Goal: Information Seeking & Learning: Learn about a topic

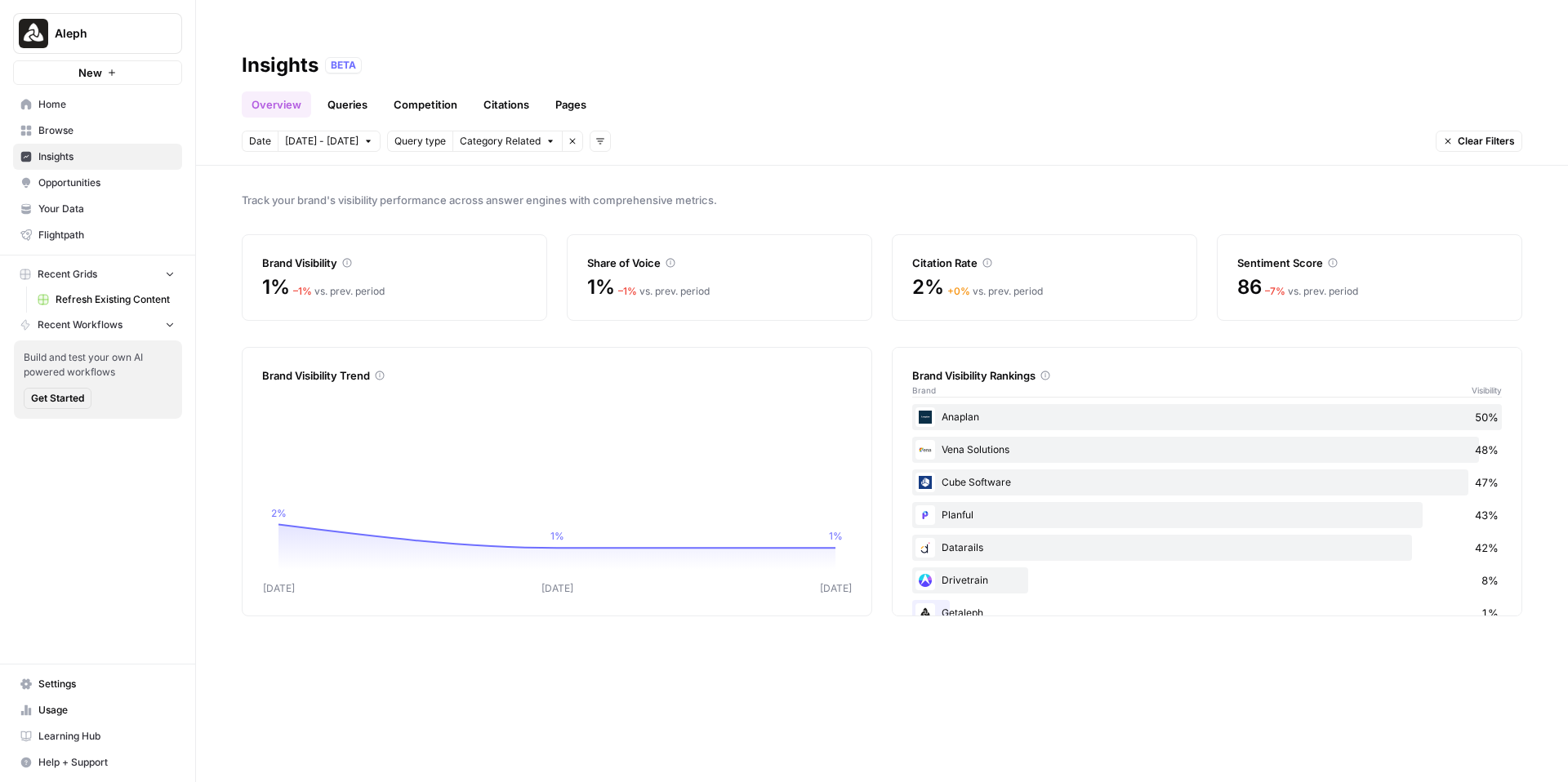
click at [152, 25] on span "Aleph" at bounding box center [104, 33] width 99 height 17
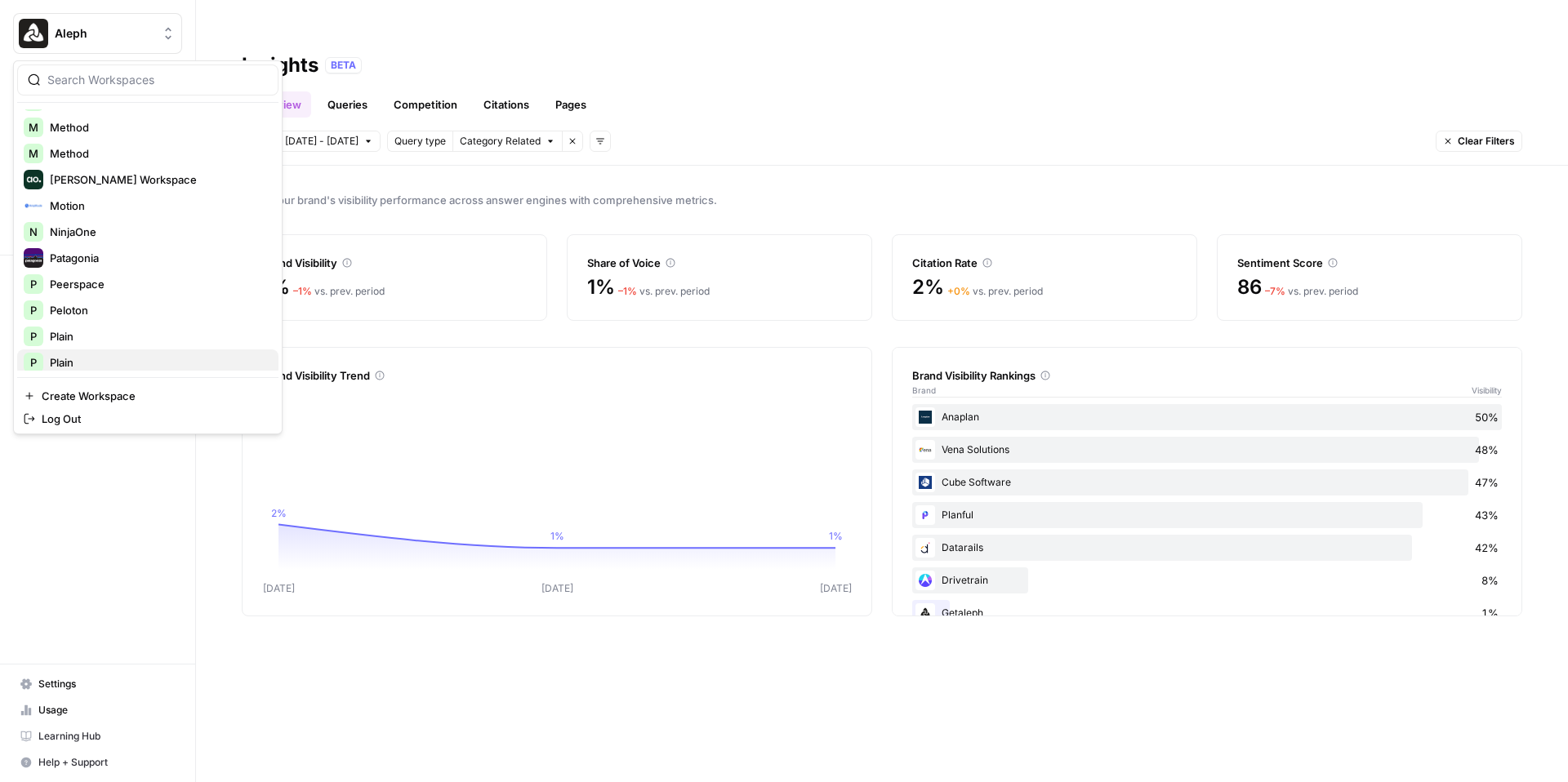
scroll to position [694, 0]
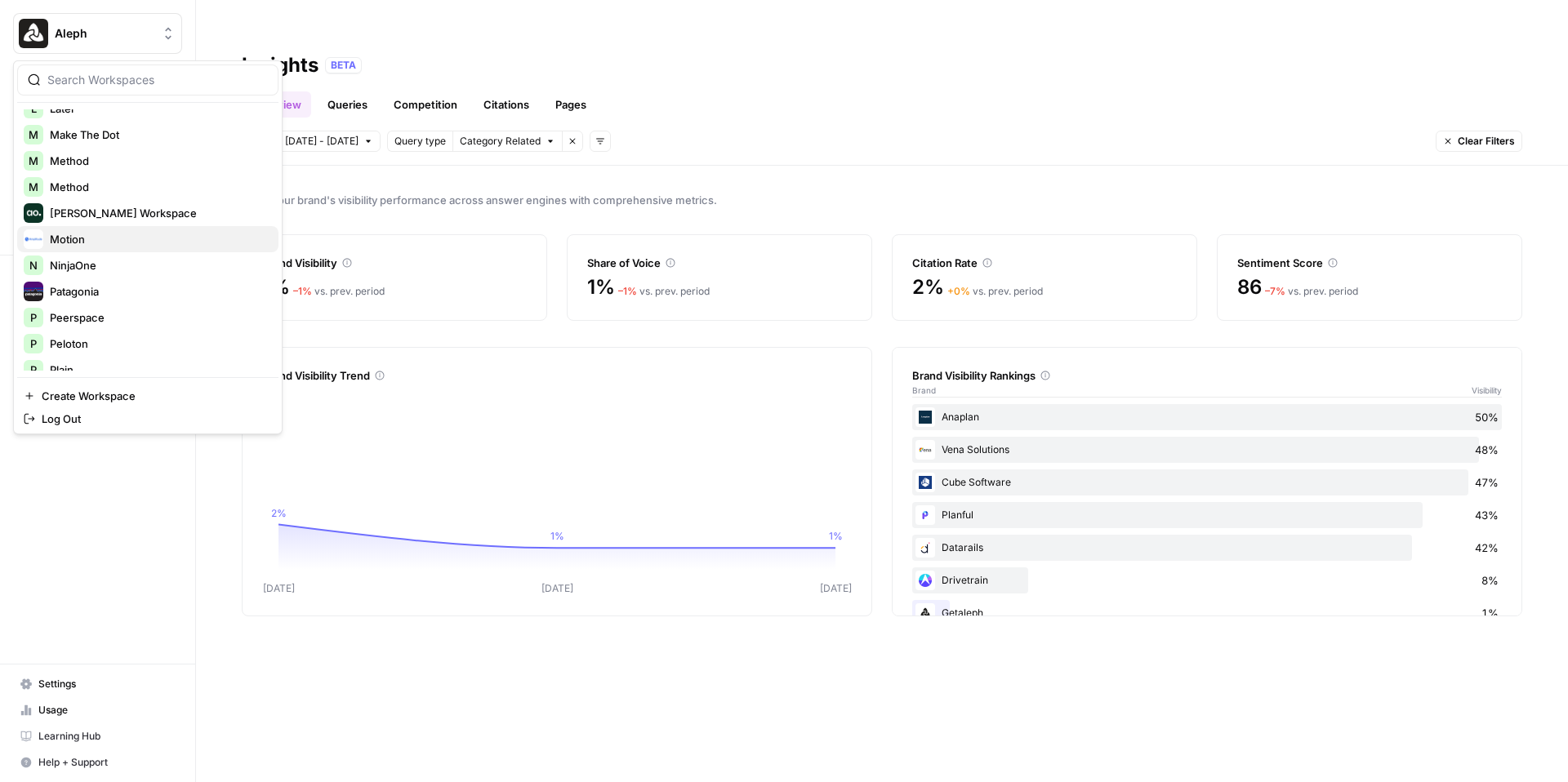
click at [119, 244] on span "Motion" at bounding box center [157, 239] width 216 height 17
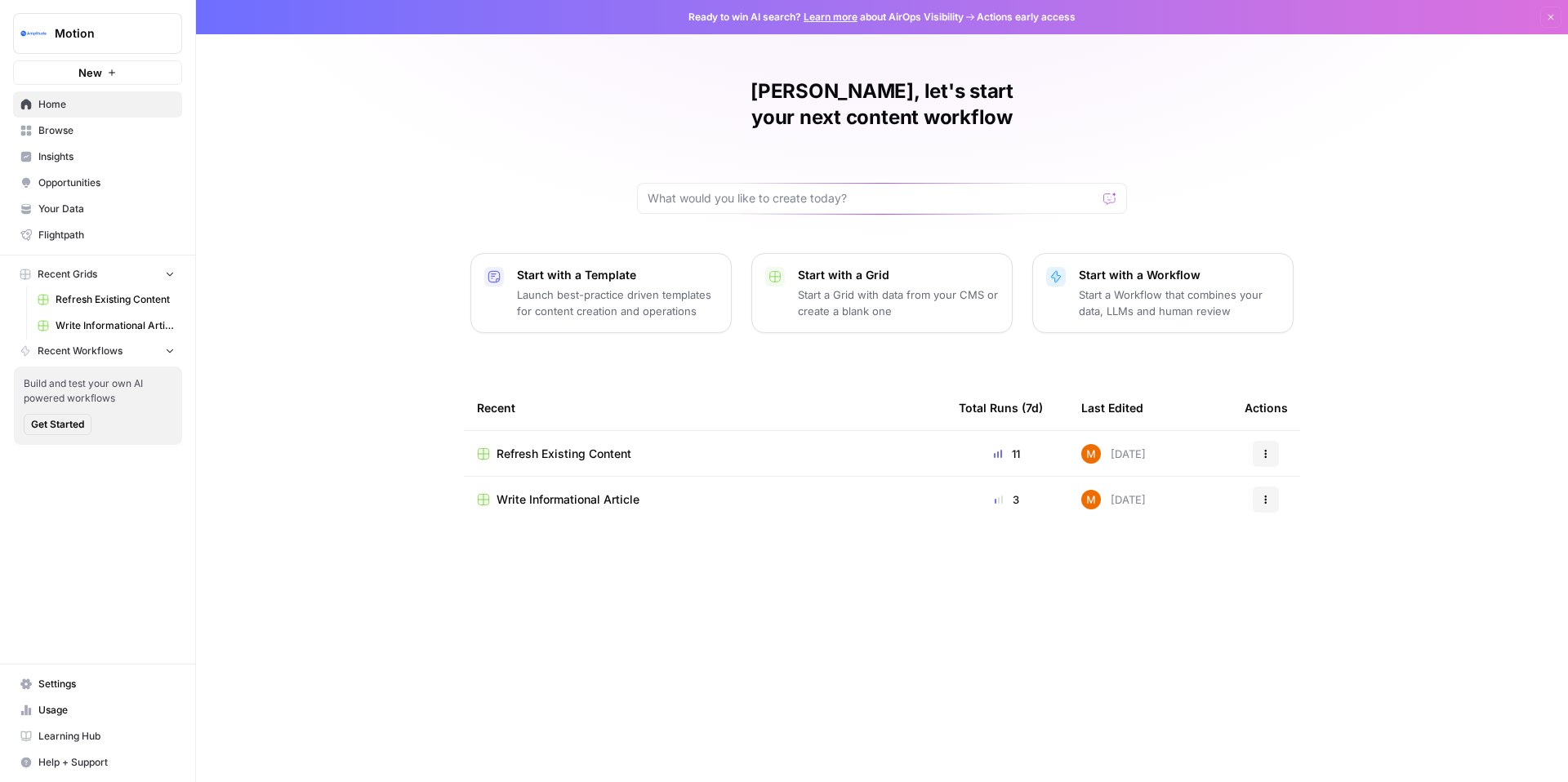
click at [129, 139] on link "Browse" at bounding box center [97, 130] width 169 height 26
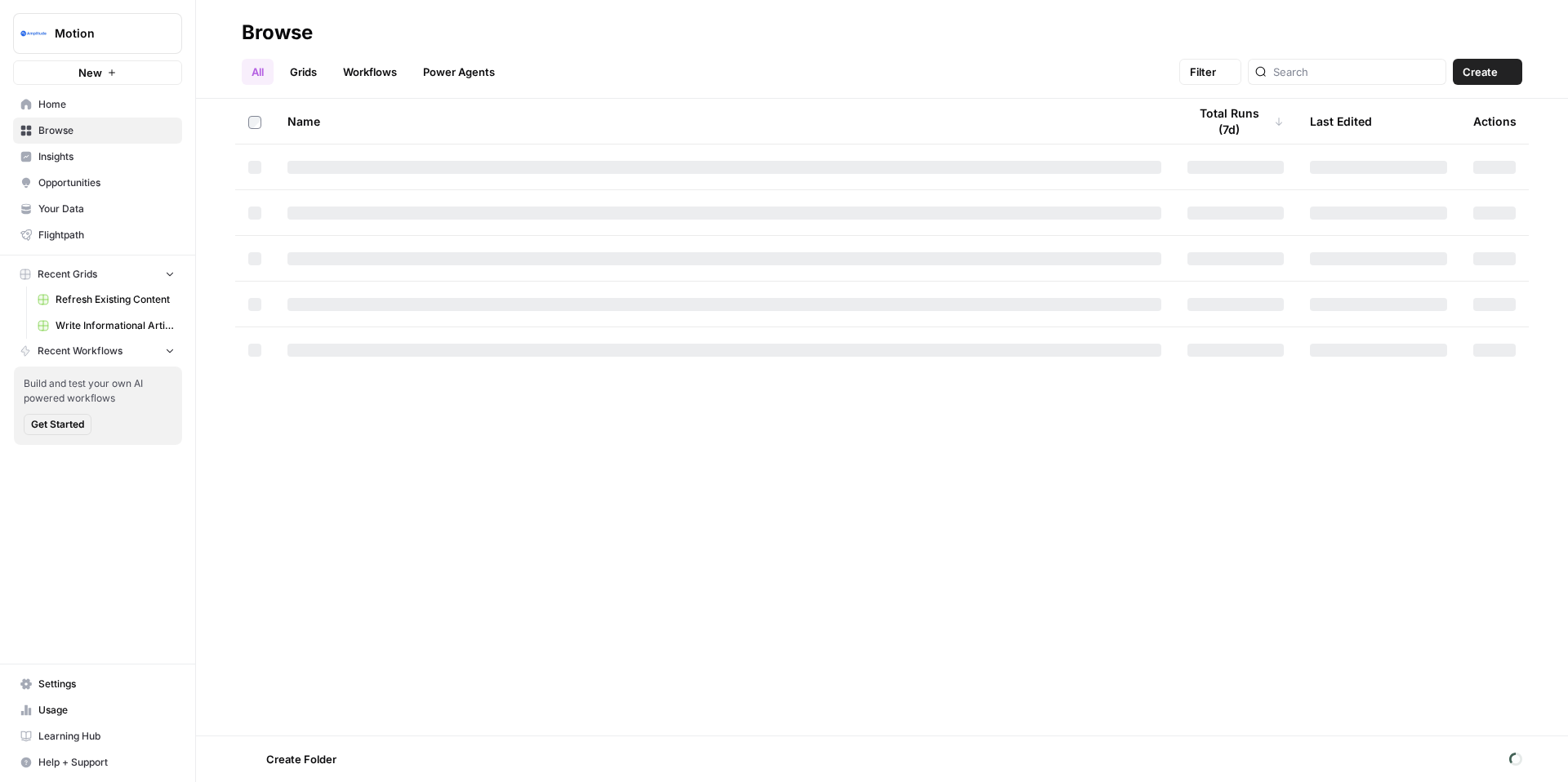
click at [127, 157] on span "Insights" at bounding box center [107, 156] width 136 height 15
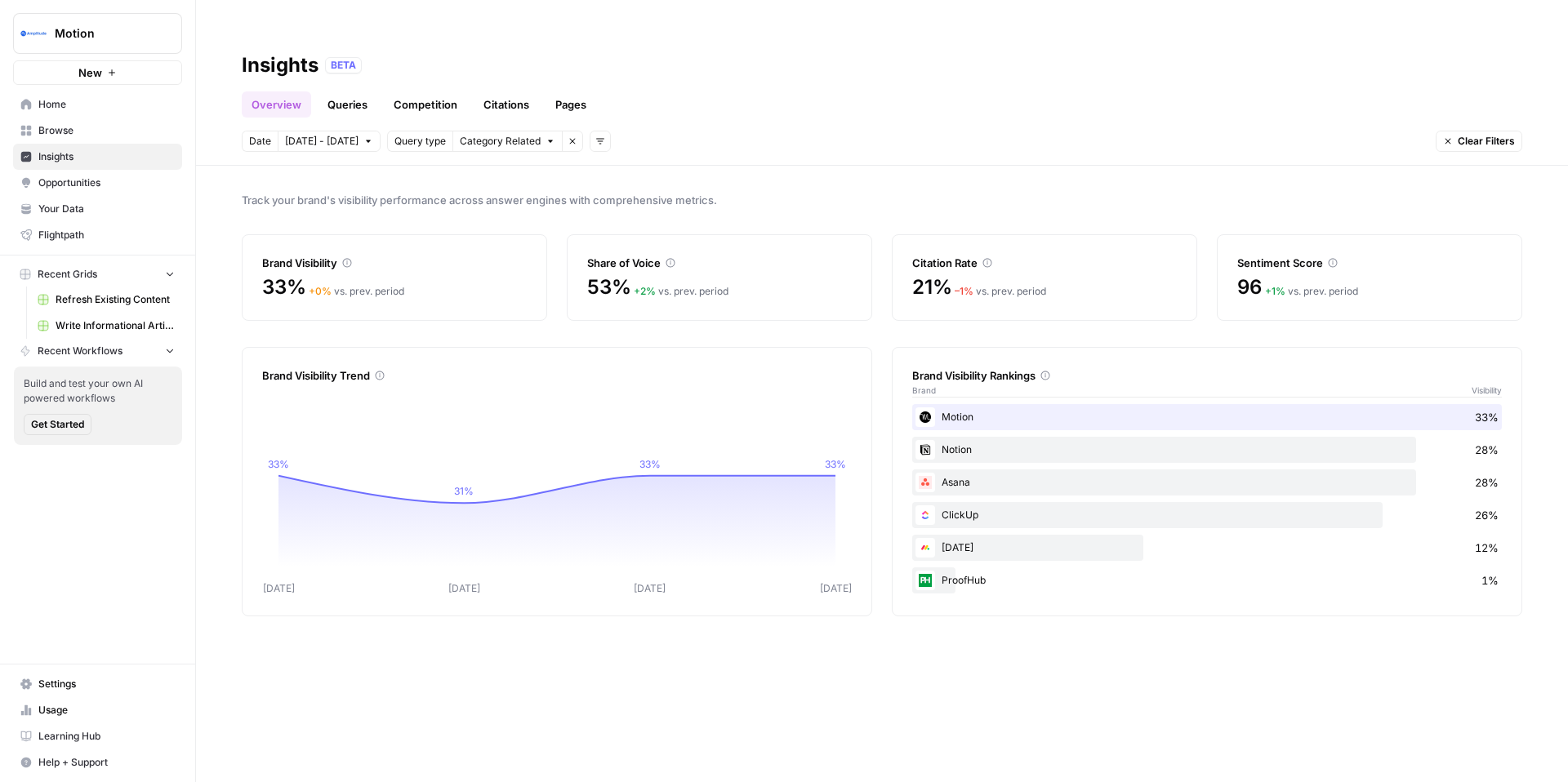
click at [367, 91] on link "Queries" at bounding box center [347, 104] width 59 height 26
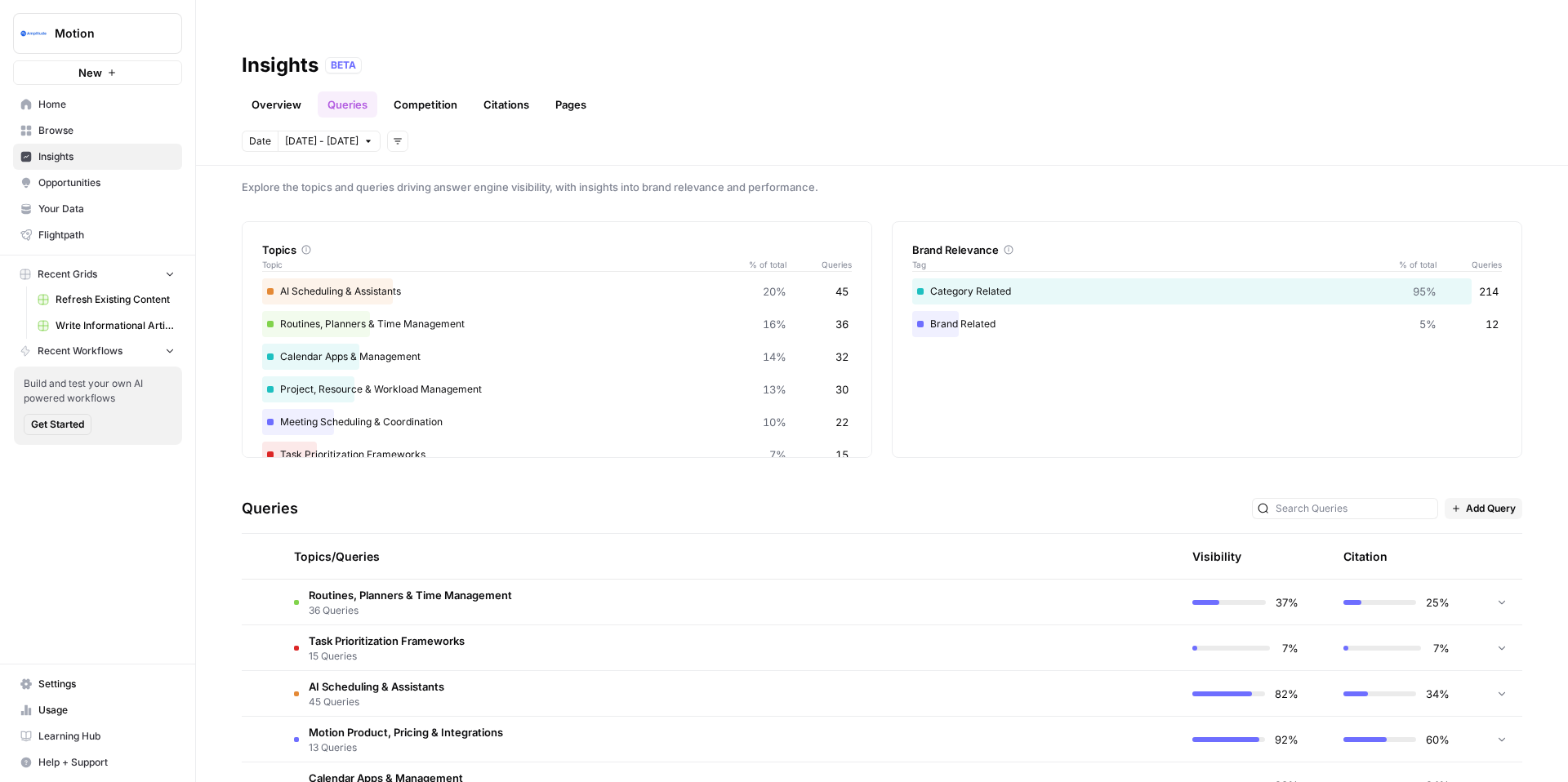
scroll to position [261, 0]
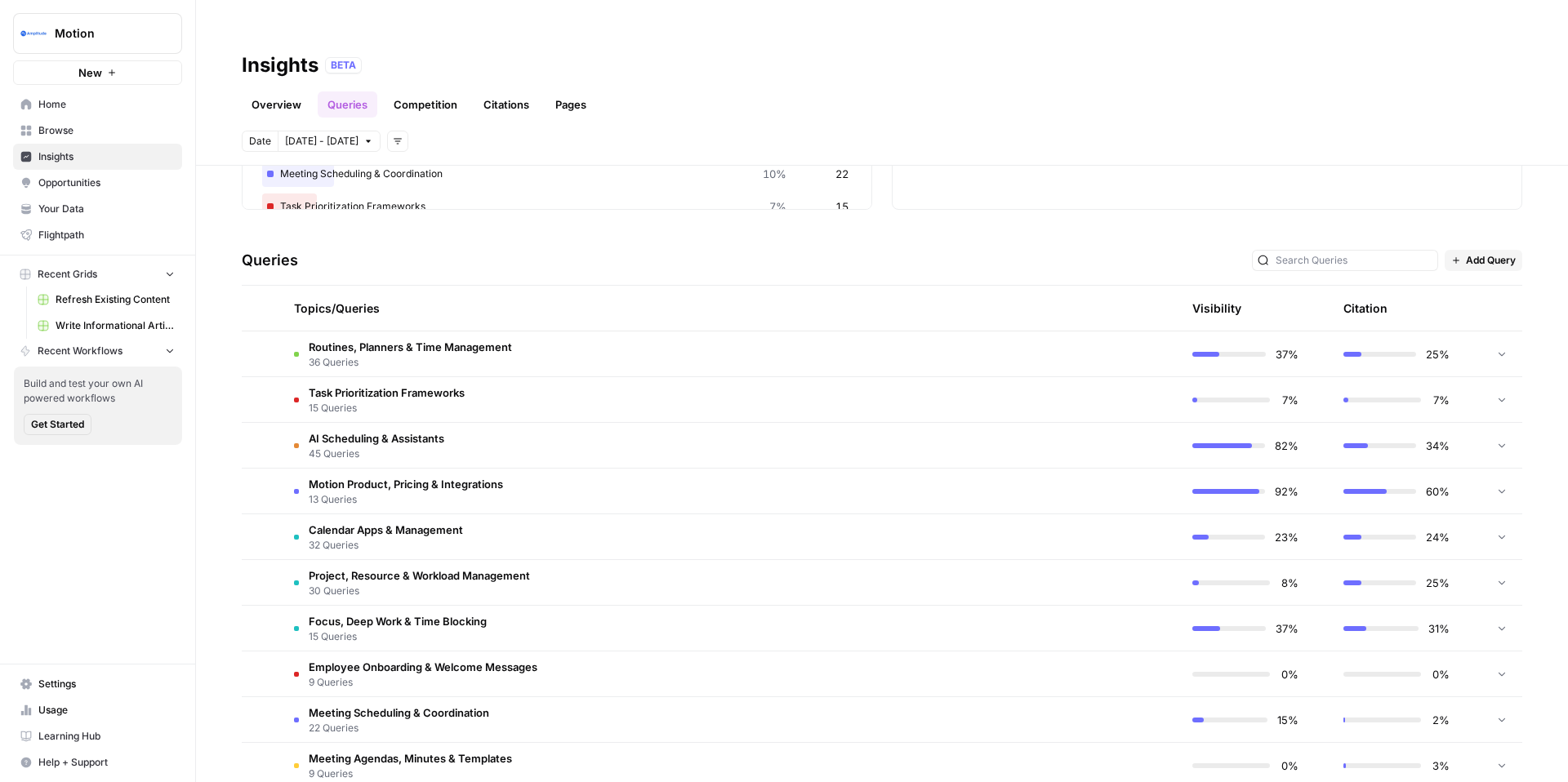
click at [510, 339] on span "Routines, Planners & Time Management" at bounding box center [410, 347] width 203 height 17
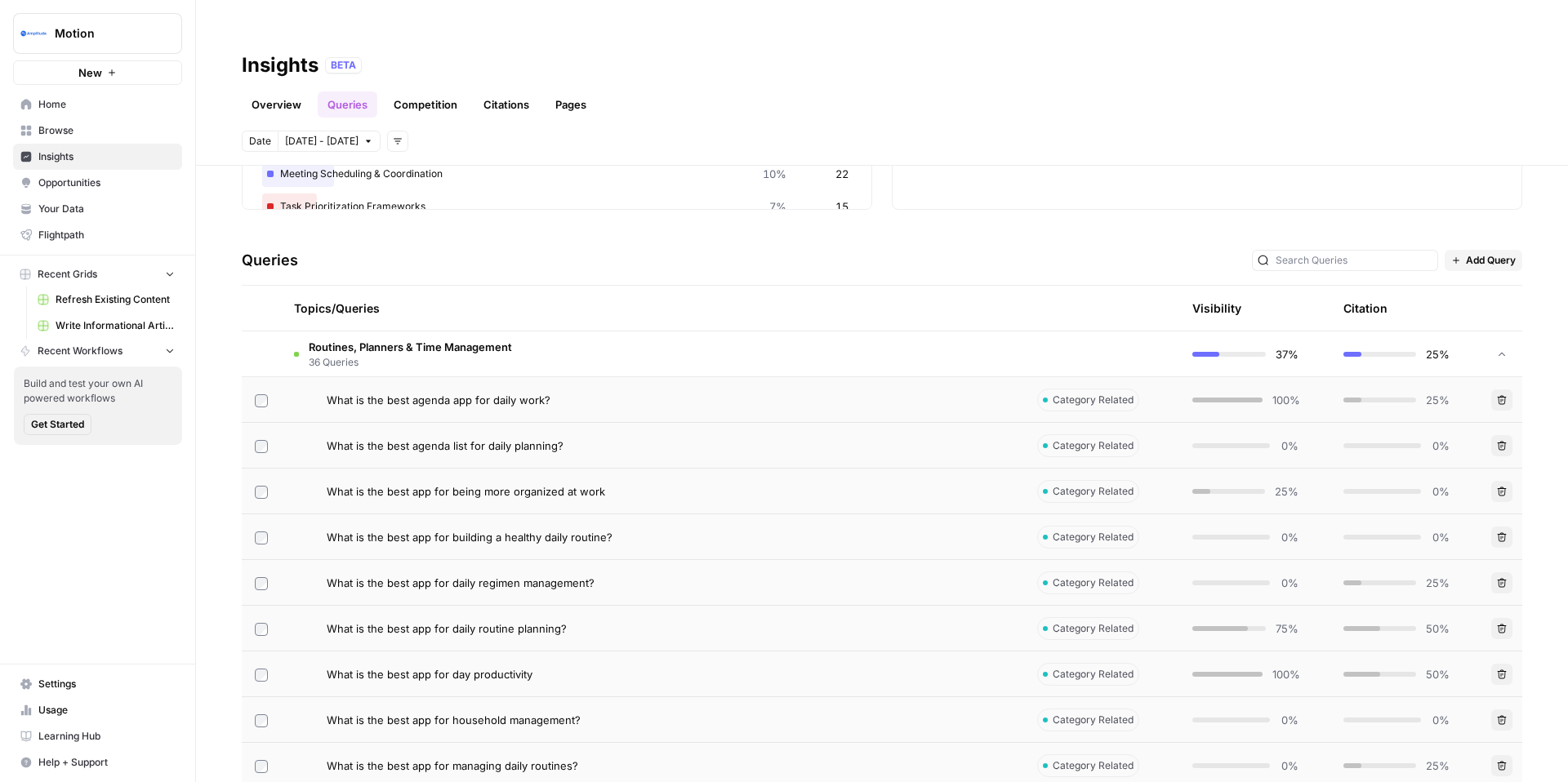
scroll to position [303, 0]
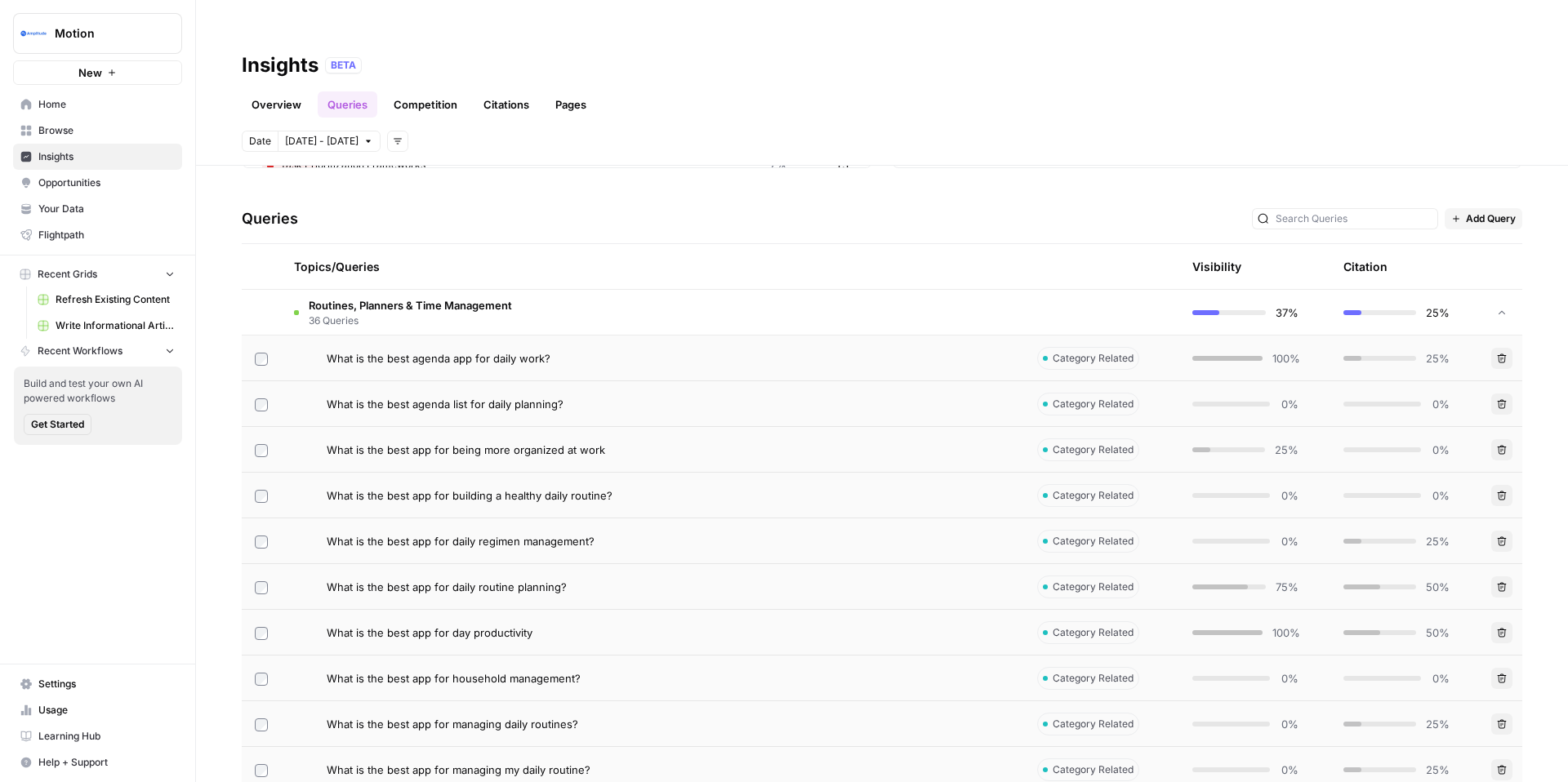
click at [615, 337] on td "What is the best agenda app for daily work?" at bounding box center [652, 358] width 743 height 45
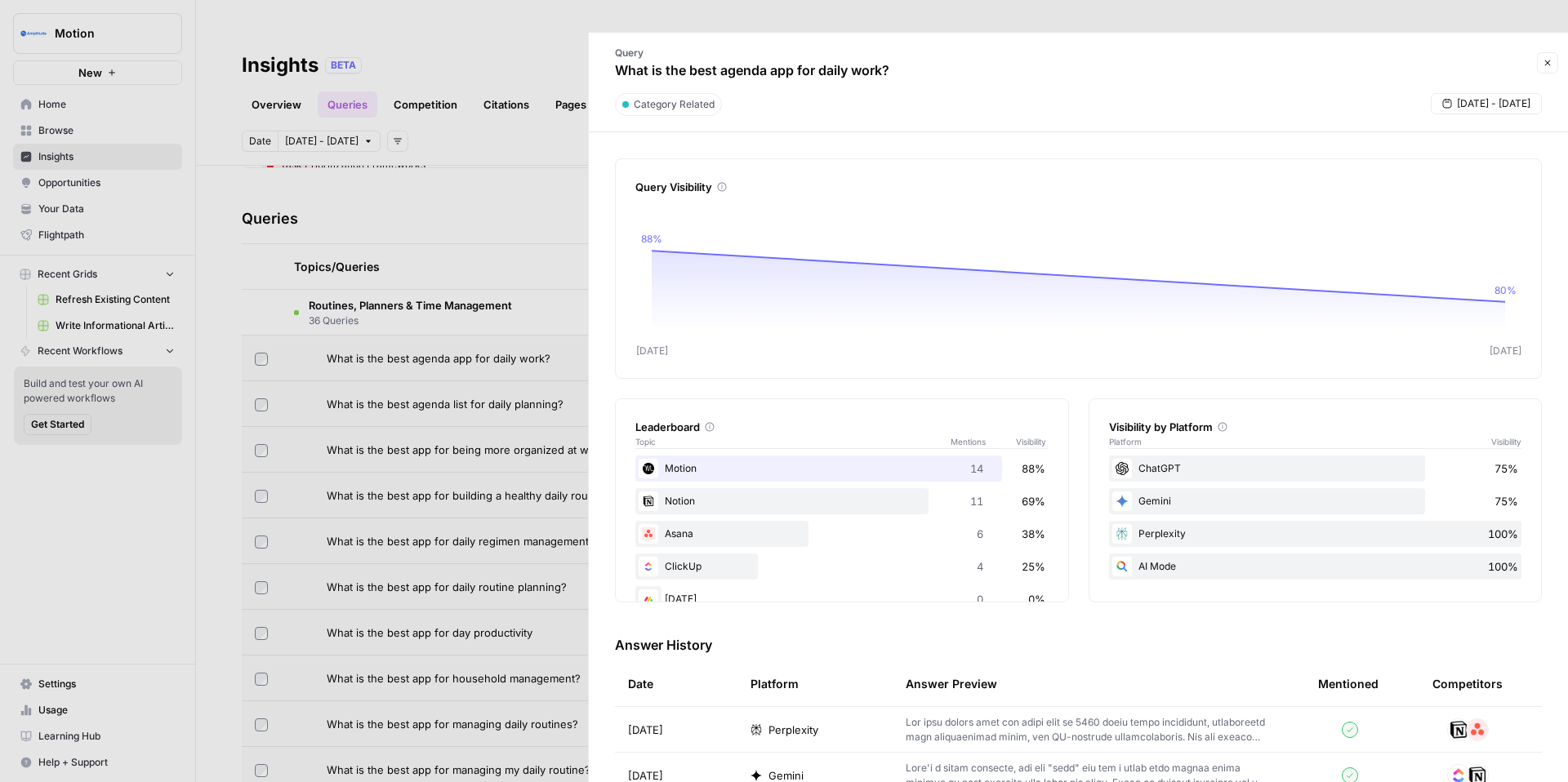
click at [526, 246] on div at bounding box center [784, 391] width 1568 height 782
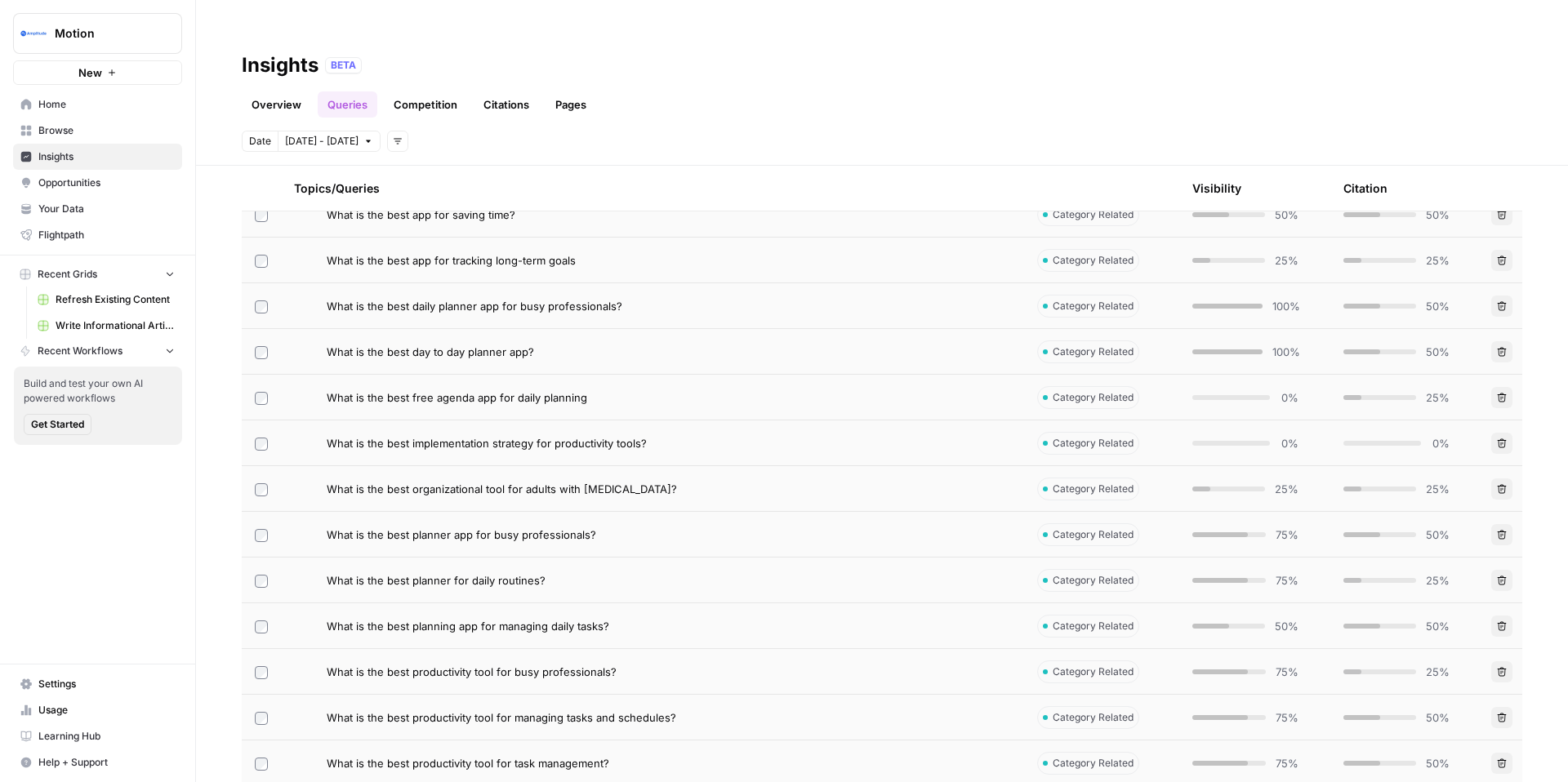
scroll to position [1233, 0]
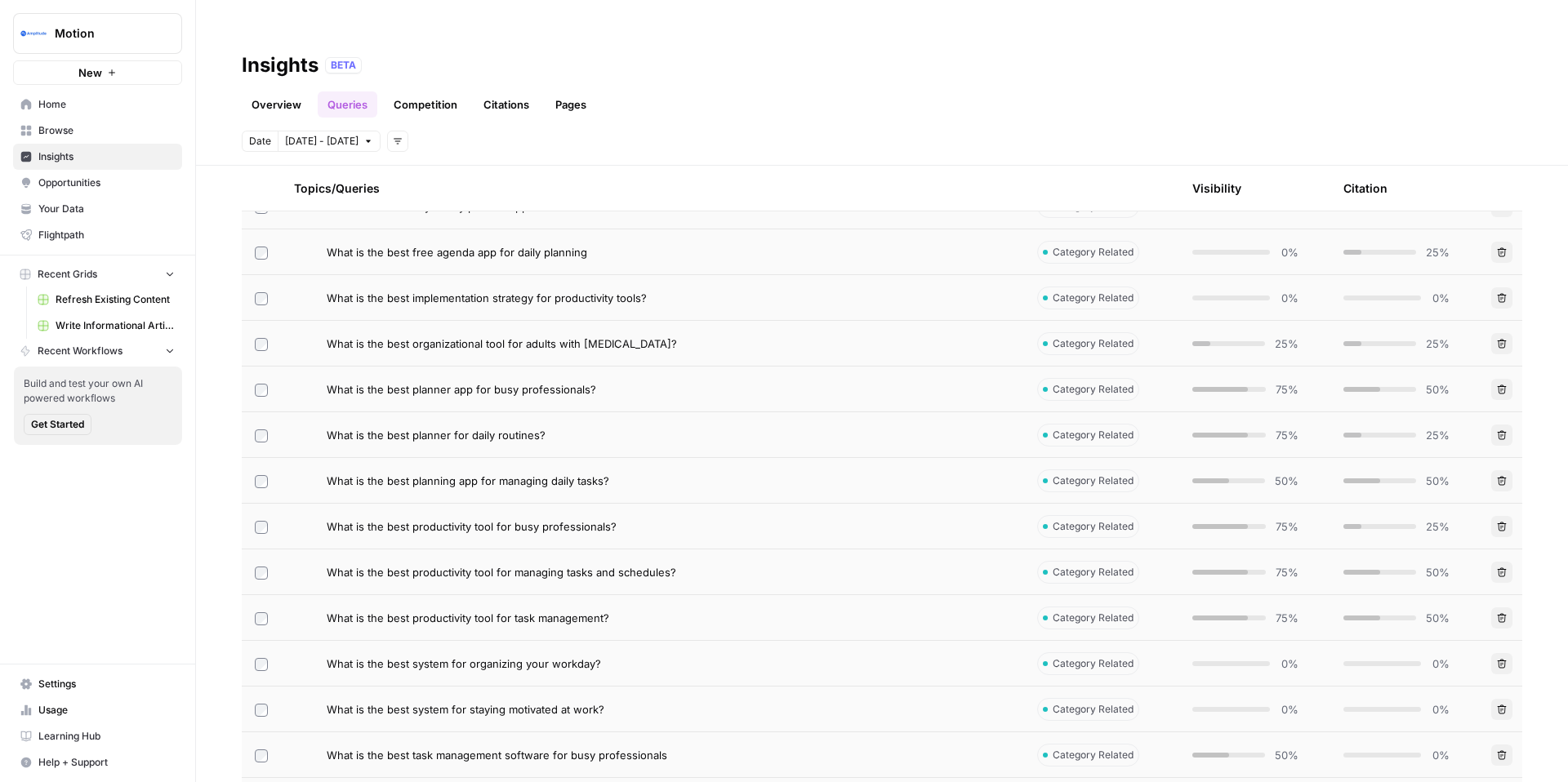
click at [562, 413] on td "What is the best planner for daily routines?" at bounding box center [652, 435] width 743 height 45
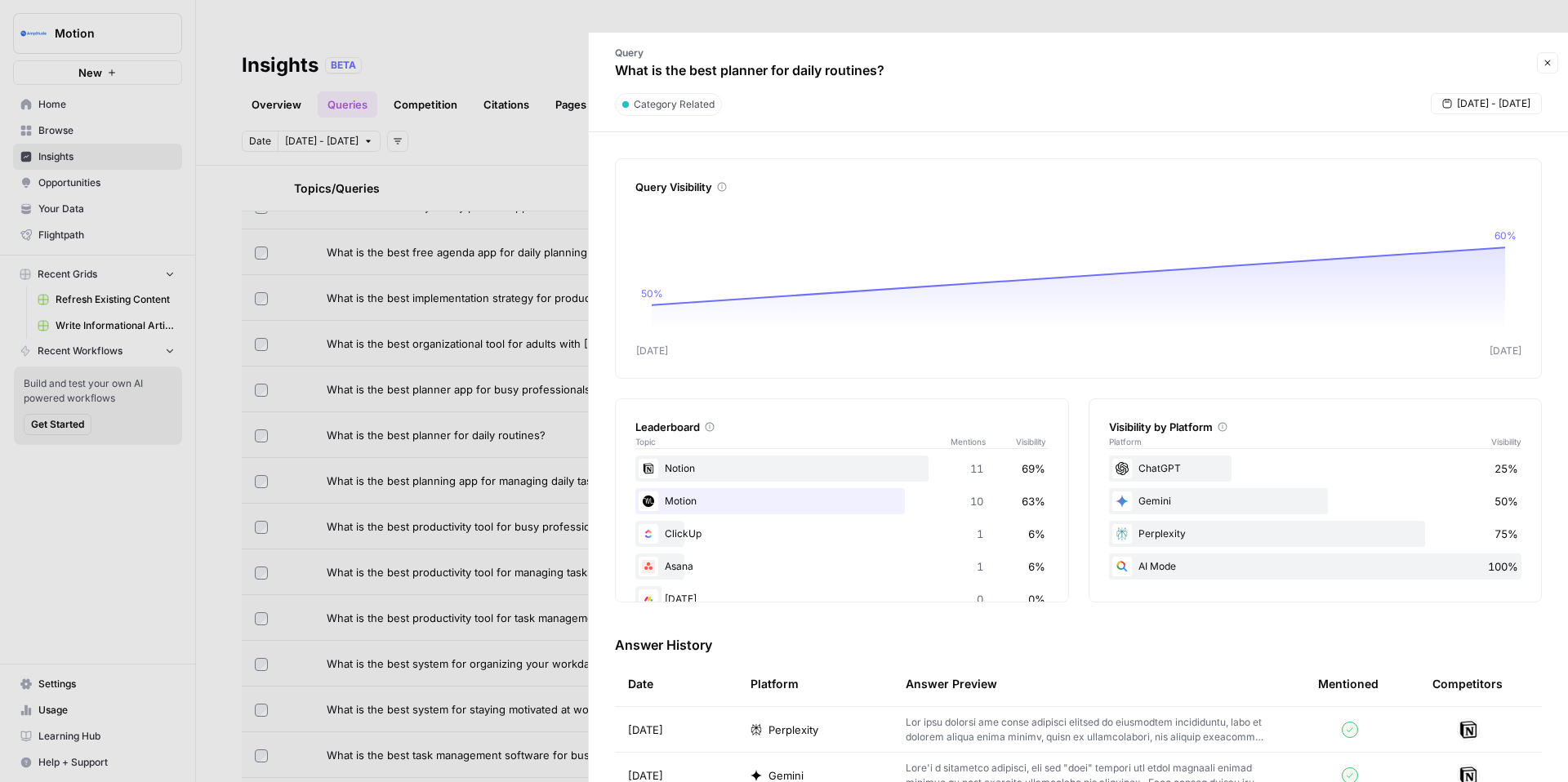
click at [448, 206] on div at bounding box center [784, 391] width 1568 height 782
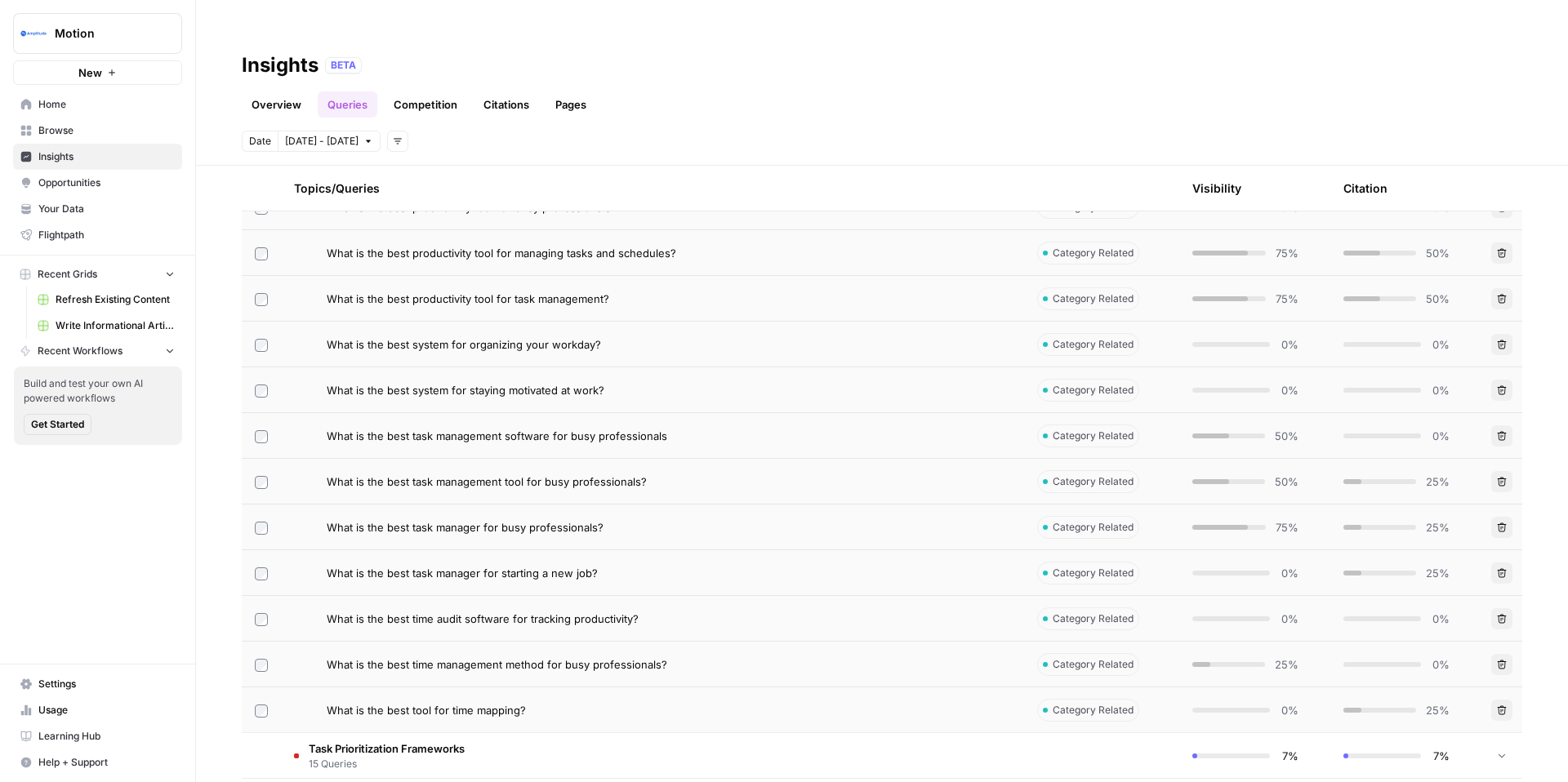
scroll to position [1908, 0]
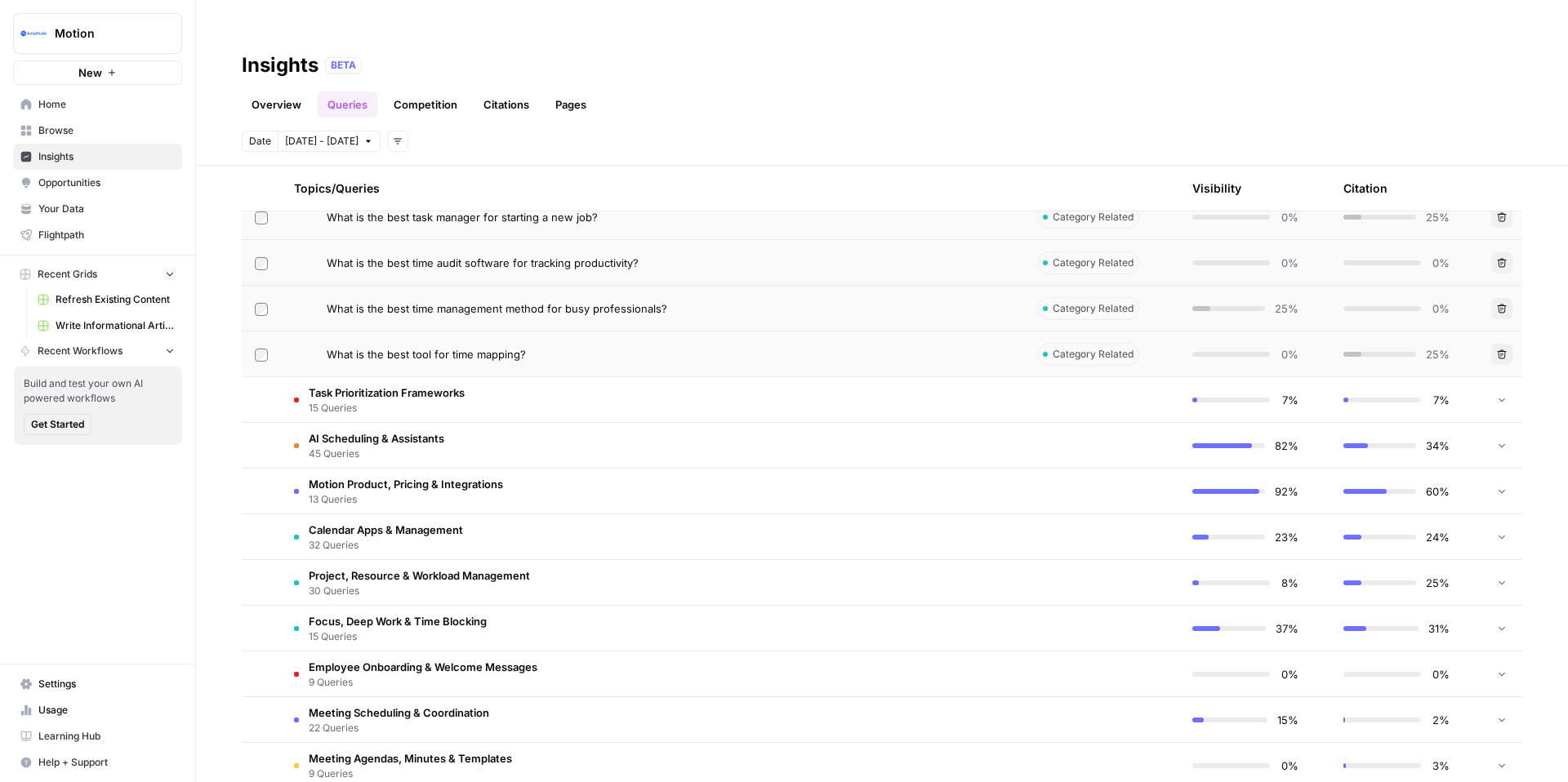
click at [490, 515] on td "Calendar Apps & Management 32 Queries" at bounding box center [652, 537] width 743 height 45
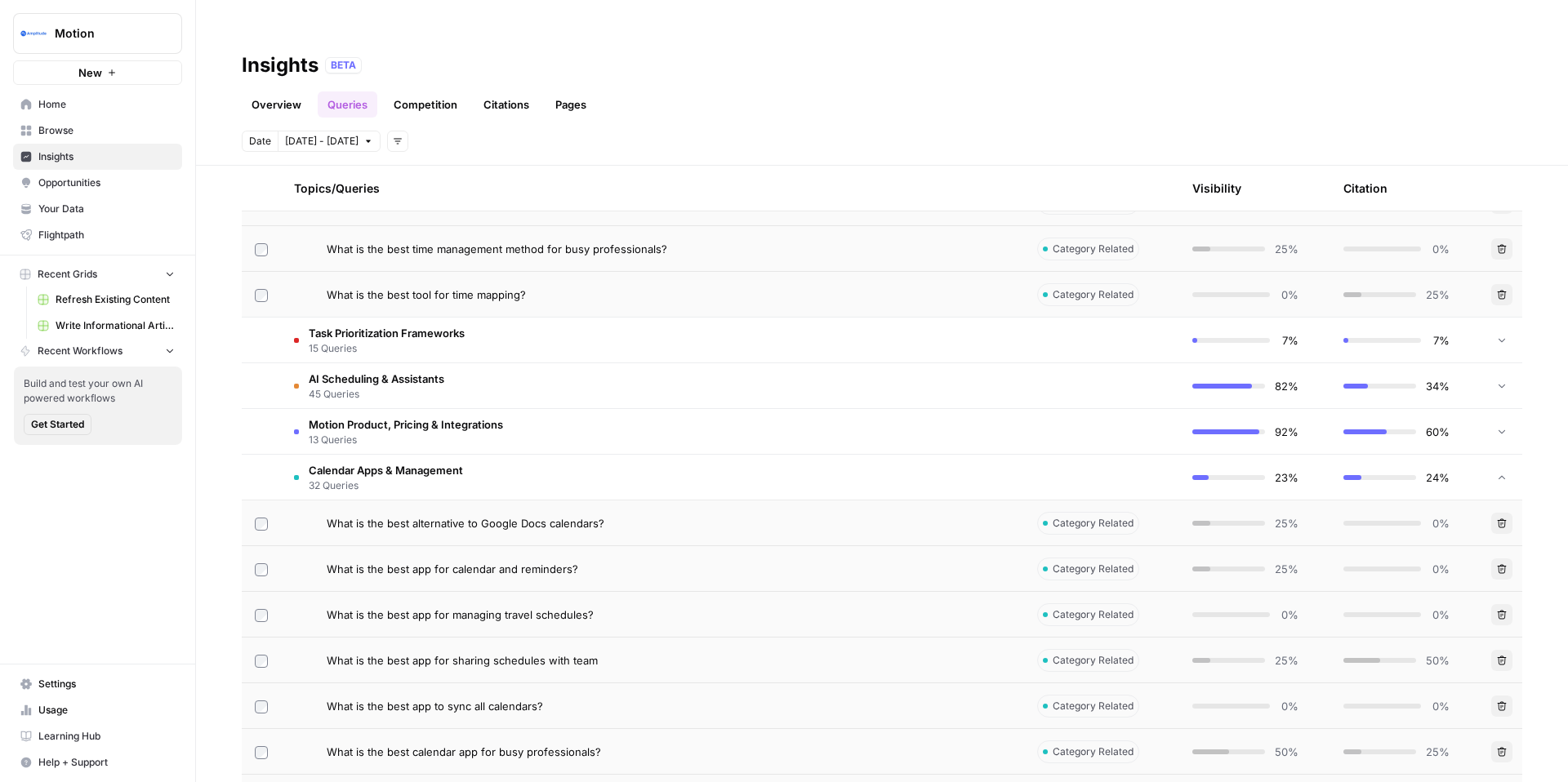
scroll to position [1970, 0]
click at [552, 513] on span "What is the best alternative to Google Docs calendars?" at bounding box center [465, 521] width 278 height 17
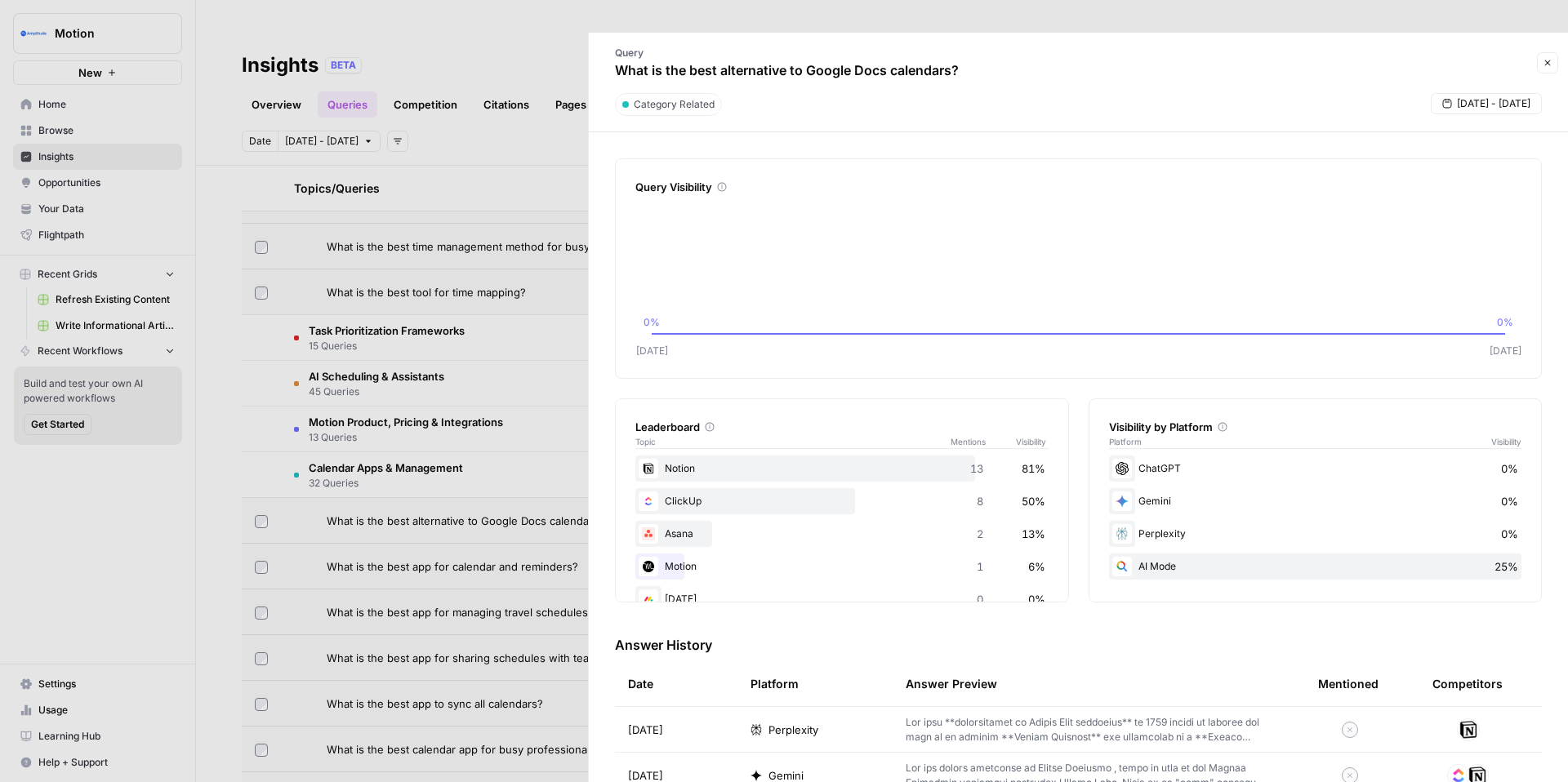
click at [502, 319] on div at bounding box center [784, 391] width 1568 height 782
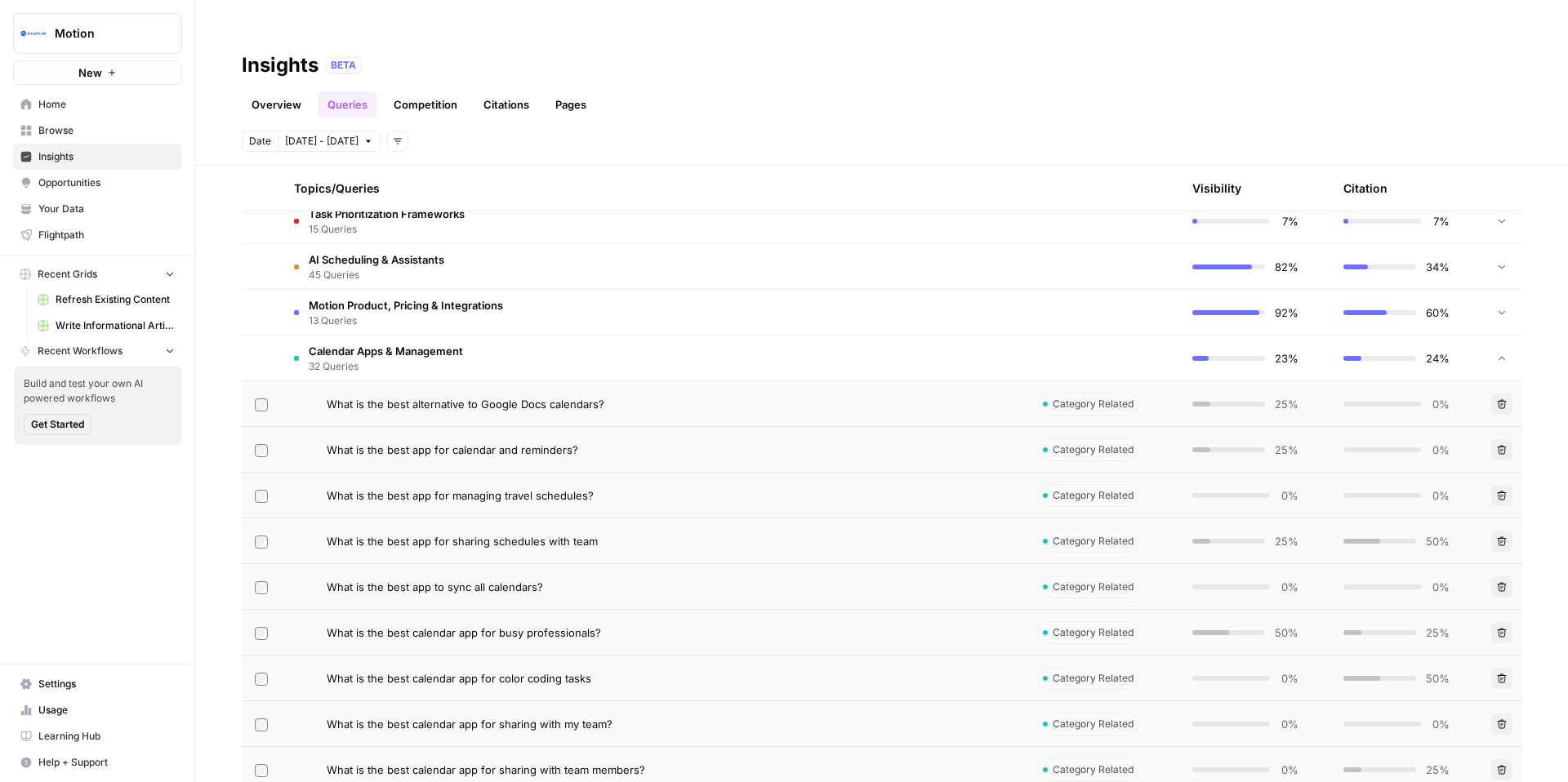
scroll to position [2088, 0]
click at [548, 578] on div "What is the best app to sync all calendars?" at bounding box center [668, 586] width 684 height 17
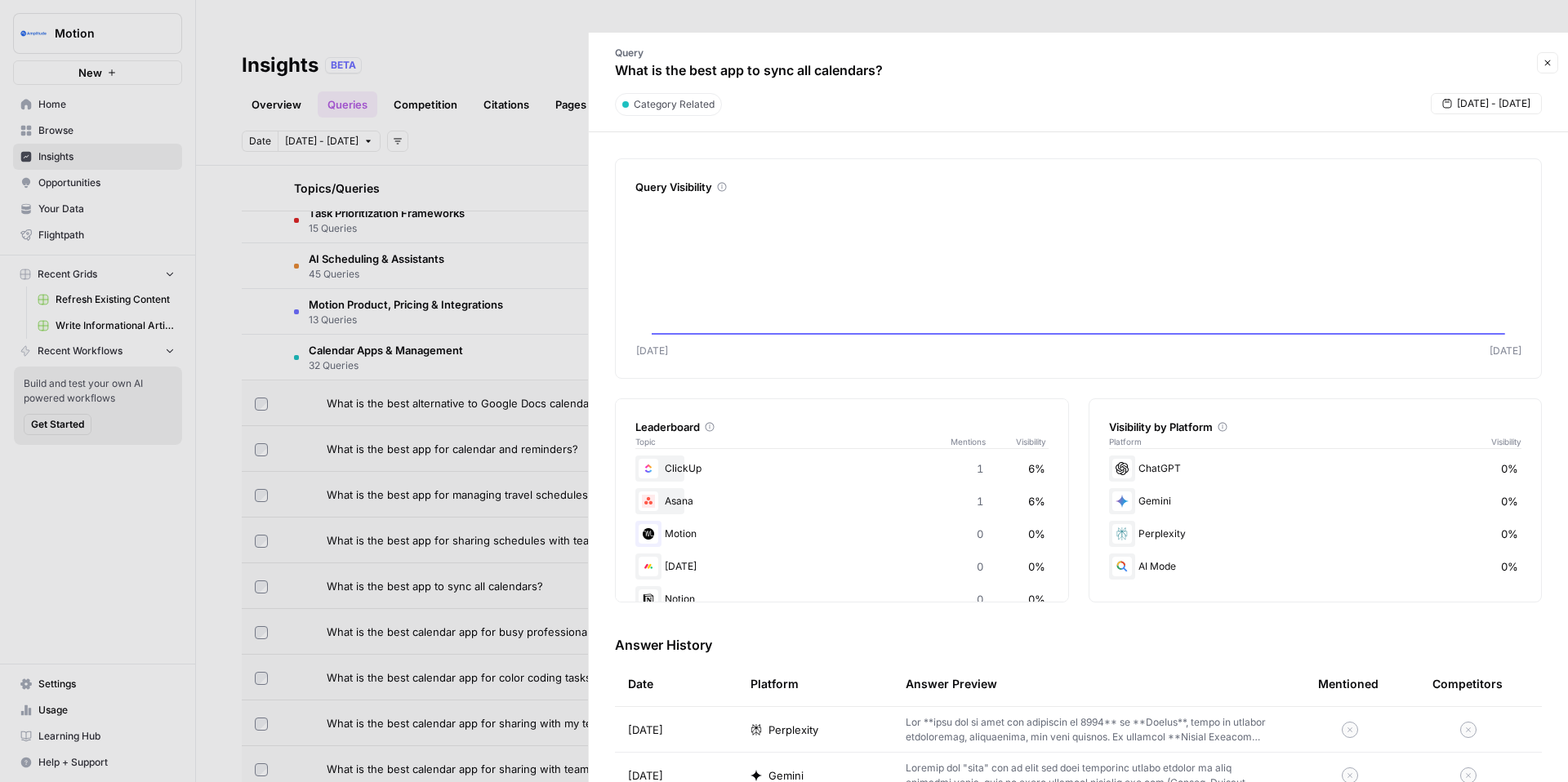
scroll to position [63, 0]
click at [525, 415] on div at bounding box center [784, 391] width 1568 height 782
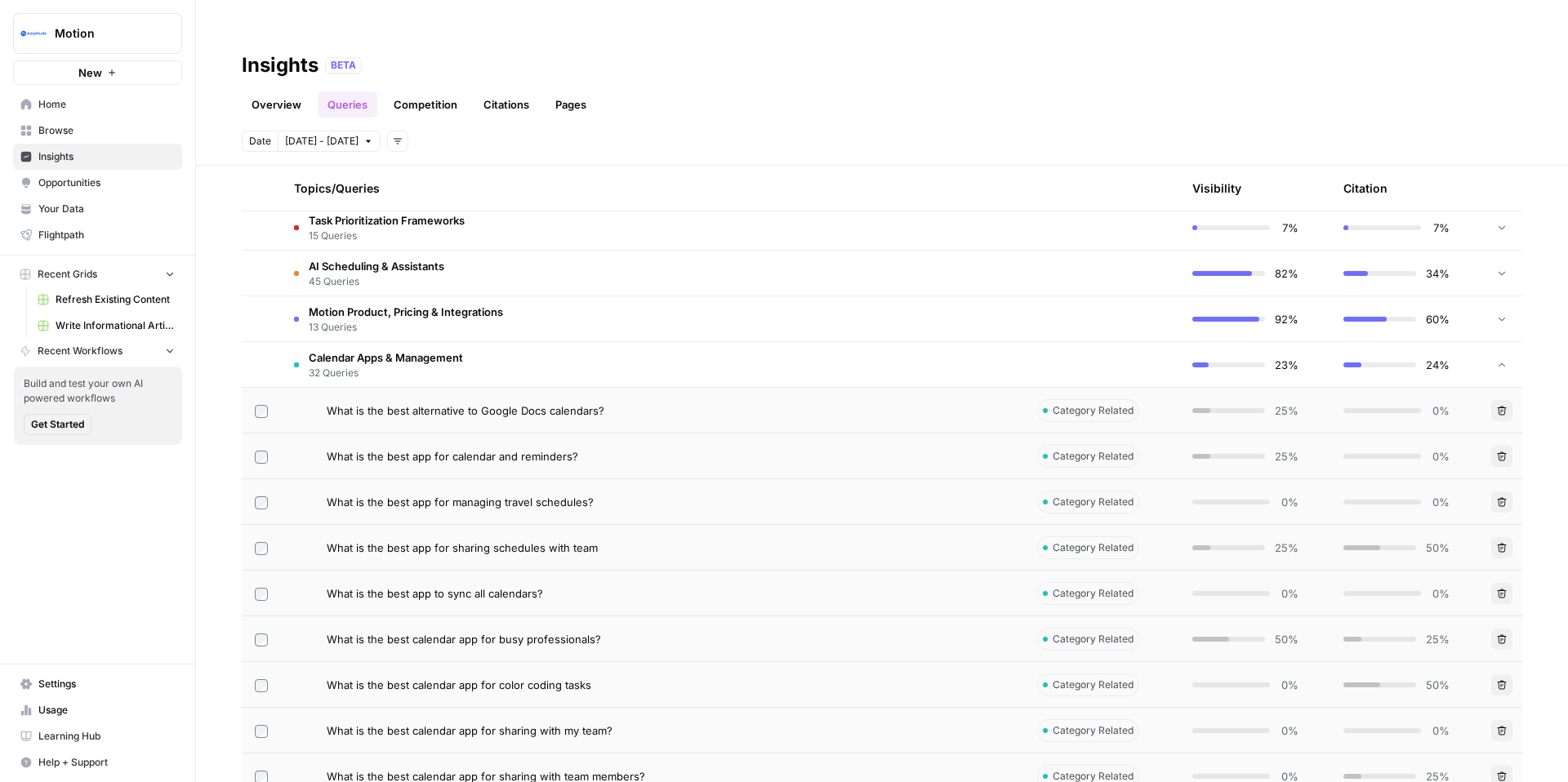
click at [549, 342] on td "Calendar Apps & Management 32 Queries" at bounding box center [652, 364] width 743 height 45
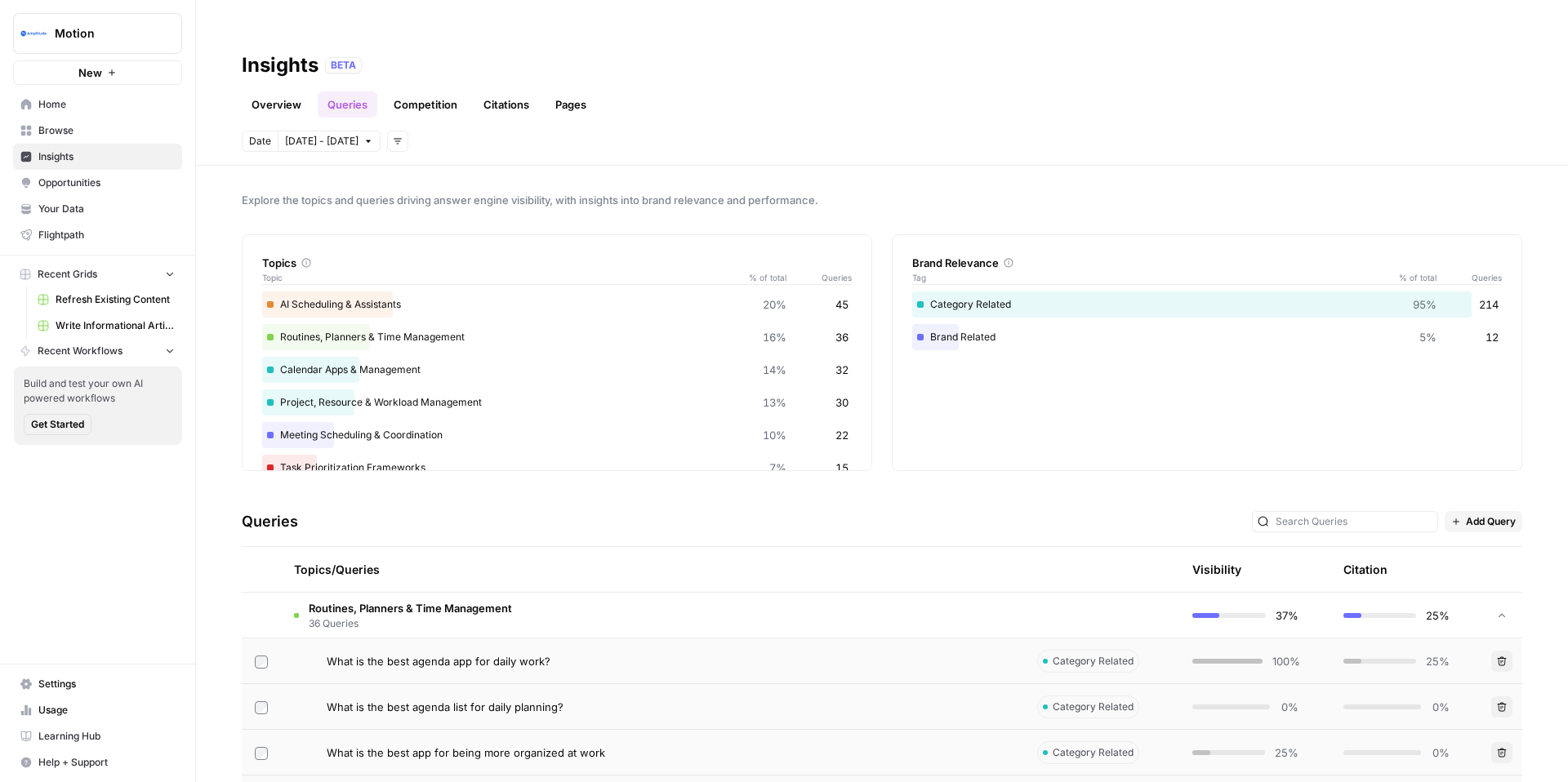
click at [523, 593] on td "Routines, Planners & Time Management 36 Queries" at bounding box center [652, 615] width 743 height 45
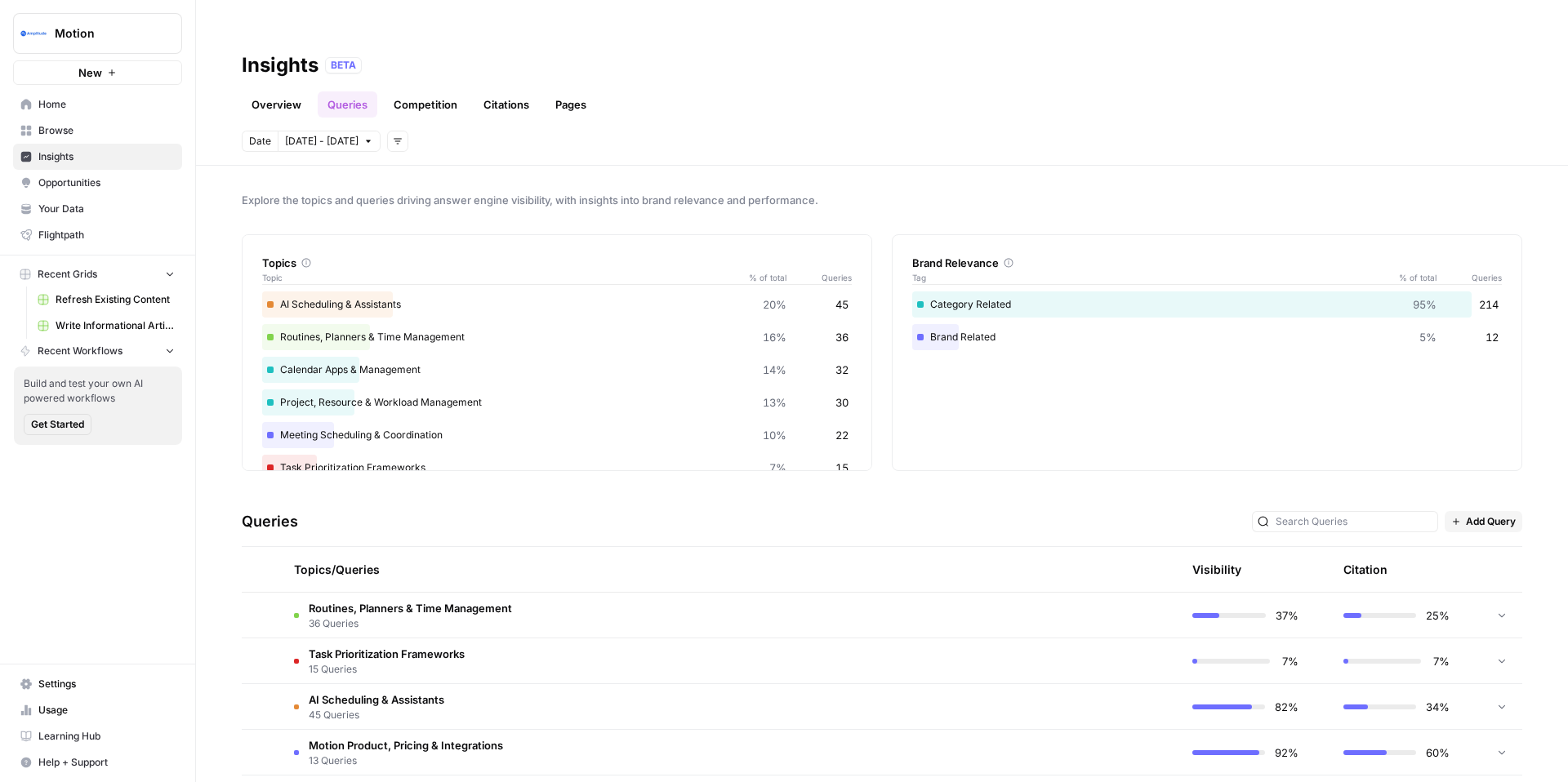
click at [124, 177] on span "Opportunities" at bounding box center [107, 183] width 136 height 15
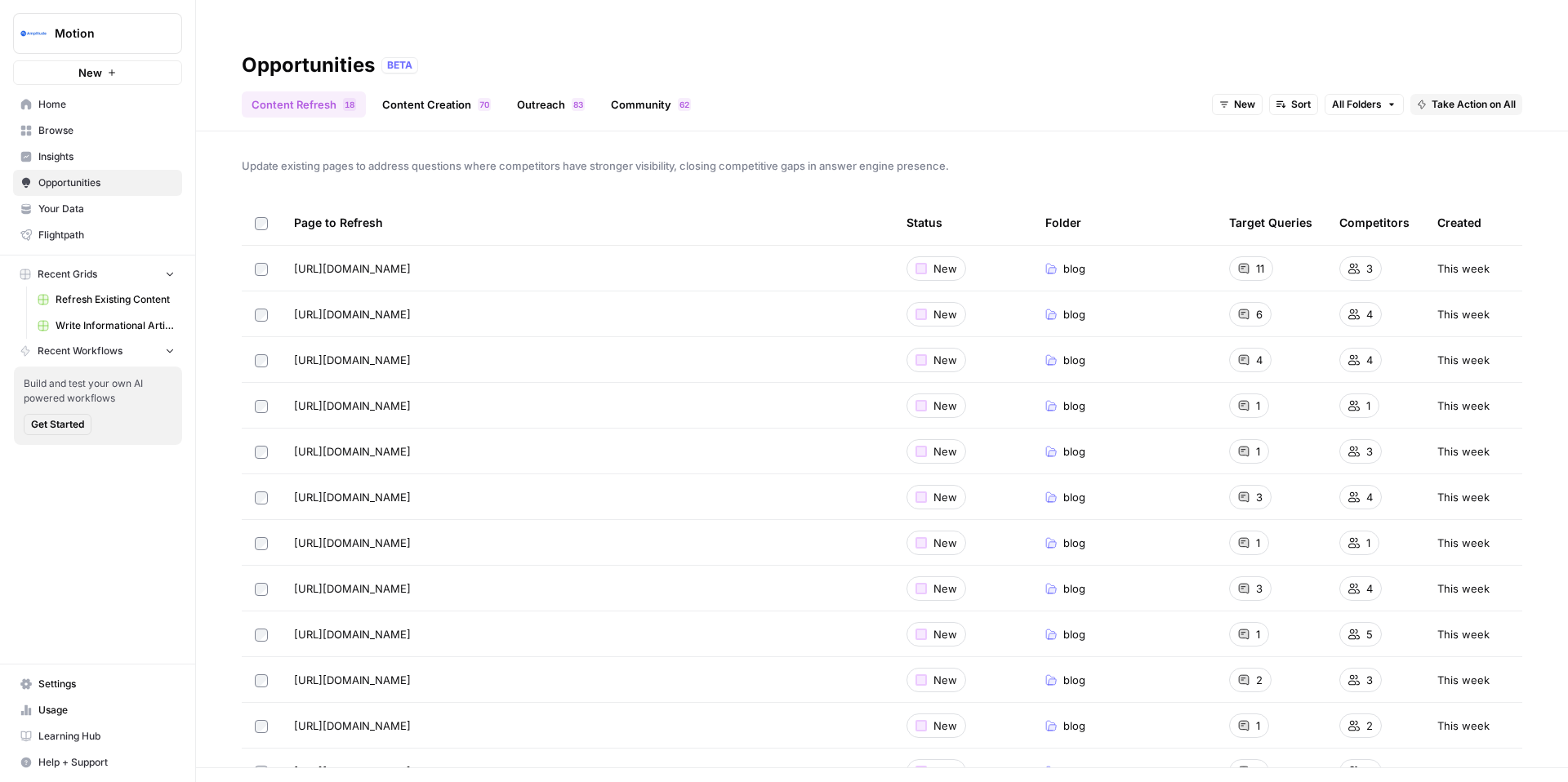
click at [80, 157] on span "Insights" at bounding box center [107, 156] width 136 height 15
